Goal: Browse casually: Explore the website without a specific task or goal

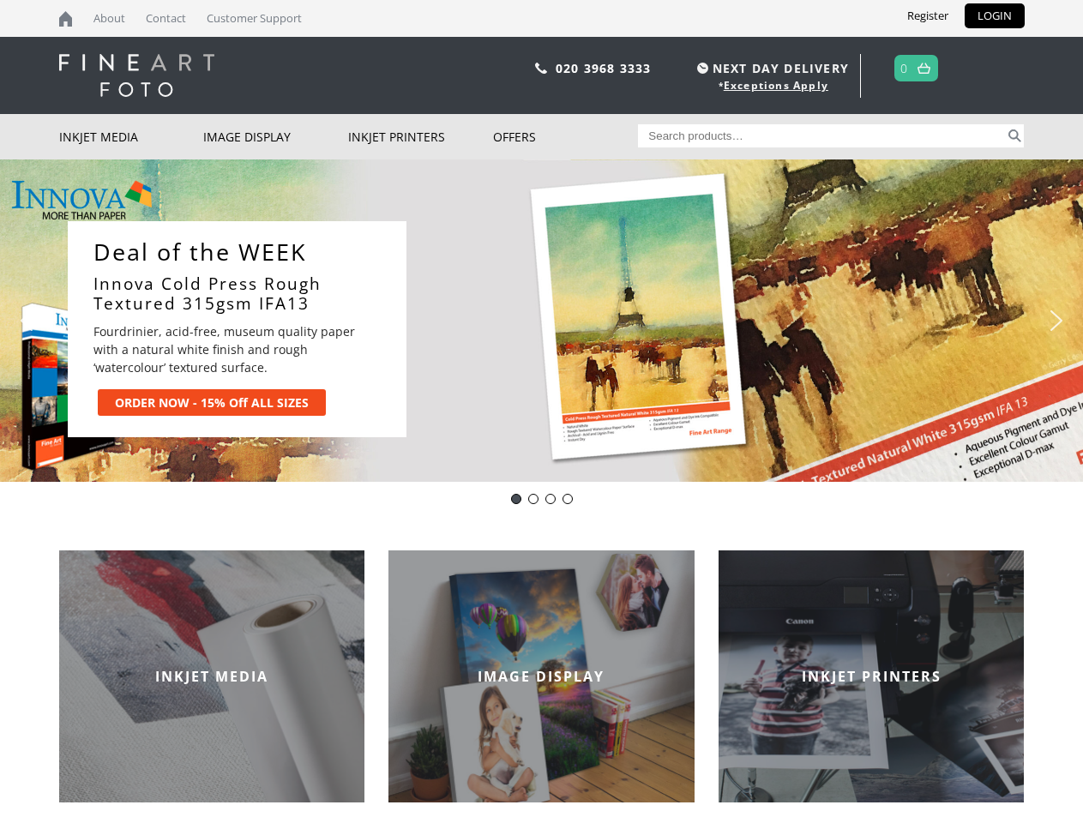
click at [541, 411] on div "Slider" at bounding box center [710, 329] width 574 height 216
click at [541, 321] on div "Slider" at bounding box center [710, 329] width 574 height 216
click at [537, 321] on div "Slider" at bounding box center [710, 329] width 574 height 216
click at [237, 329] on p "Fourdrinier, acid-free, museum quality paper with a natural white finish and ro…" at bounding box center [234, 349] width 283 height 54
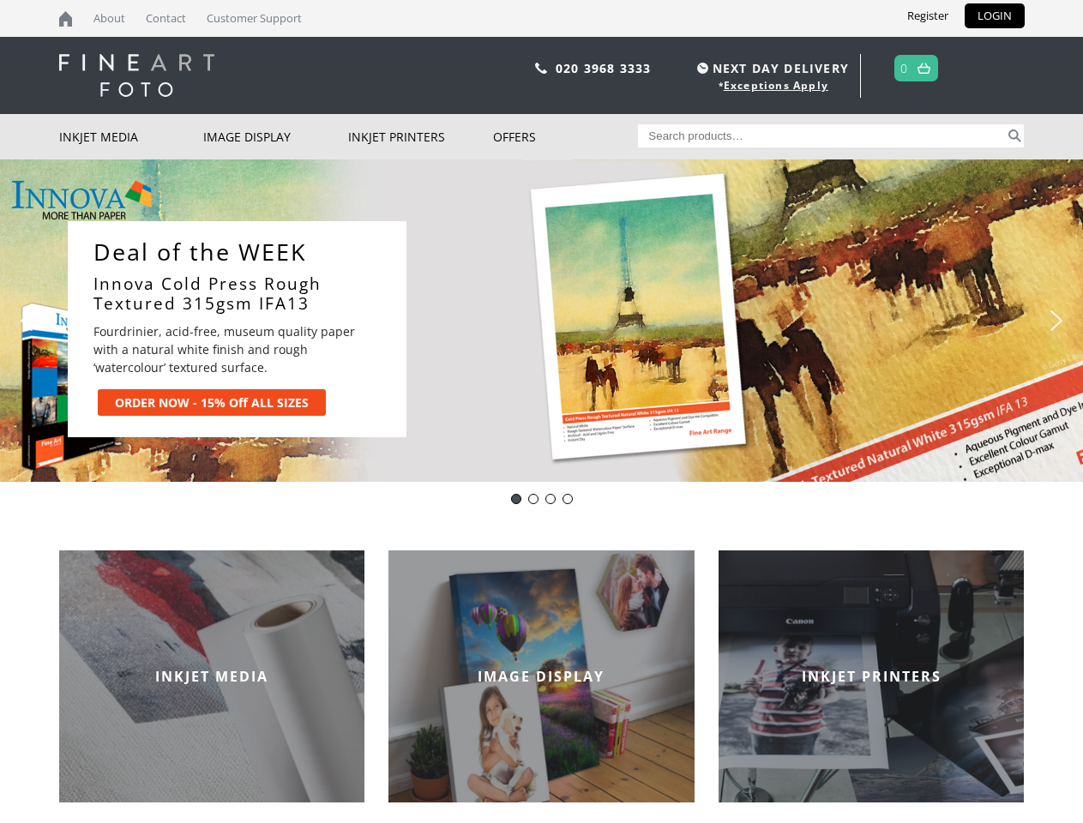
click at [711, 329] on div "Slider" at bounding box center [710, 329] width 574 height 216
click at [27, 321] on img "previous arrow" at bounding box center [26, 320] width 27 height 27
click at [1056, 321] on img "next arrow" at bounding box center [1055, 320] width 27 height 27
click at [516, 499] on div "DOTWeek- IFA13 ALL SIZES" at bounding box center [516, 499] width 10 height 10
click at [533, 499] on div "Innova Editions IFA11" at bounding box center [533, 499] width 10 height 10
